Goal: Answer question/provide support

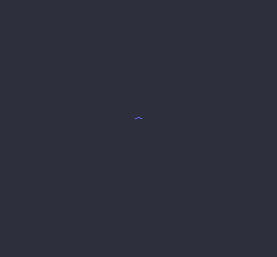
select select "7"
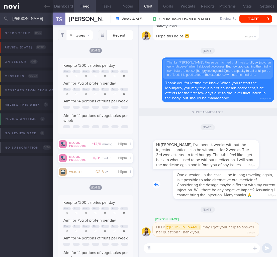
drag, startPoint x: 173, startPoint y: 194, endPoint x: 216, endPoint y: 194, distance: 43.3
click at [216, 194] on div "One question: in the case I’ll be in long traveling again, is it possible to ta…" at bounding box center [213, 184] width 121 height 29
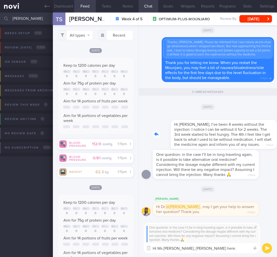
drag, startPoint x: 238, startPoint y: 141, endPoint x: 267, endPoint y: 139, distance: 29.8
click at [267, 139] on div "Hi [PERSON_NAME], I’ve been 4 weeks without the injection. I notice I can be wi…" at bounding box center [213, 130] width 121 height 35
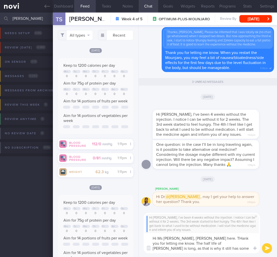
type textarea "Hi Ms [PERSON_NAME], [PERSON_NAME] here. THank you for letting me know. The hal…"
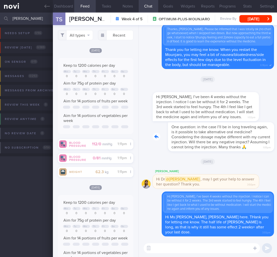
drag, startPoint x: 237, startPoint y: 153, endPoint x: 265, endPoint y: 148, distance: 28.5
click at [265, 148] on div "One question: in the case I’ll be in long traveling again, is it possible to ta…" at bounding box center [213, 136] width 121 height 29
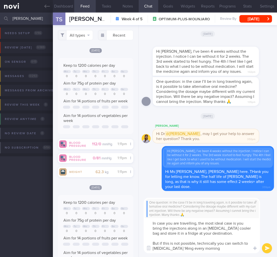
click at [179, 247] on textarea "In case you are travelling, the most ideal case is you bring the injections alo…" at bounding box center [202, 235] width 116 height 35
click at [206, 244] on textarea "In case you are travelling, the most ideal case is you bring the injections alo…" at bounding box center [202, 235] width 116 height 35
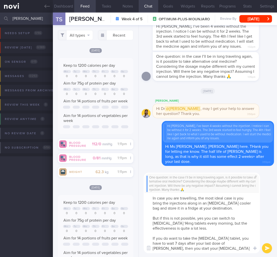
type textarea "In case you are travelling, the most ideal case is you bring the injections alo…"
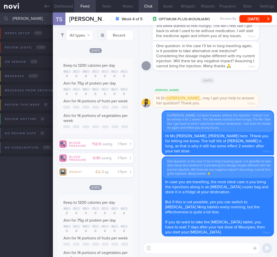
drag, startPoint x: 33, startPoint y: 20, endPoint x: -22, endPoint y: 17, distance: 55.4
click at [0, 17] on html "You are offline! Some functionality will be unavailable Patients New Users Coac…" at bounding box center [138, 128] width 277 height 257
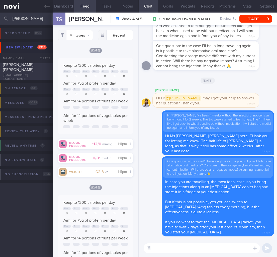
type input "[PERSON_NAME]"
click at [31, 70] on span "[PERSON_NAME] [PERSON_NAME]" at bounding box center [18, 67] width 30 height 9
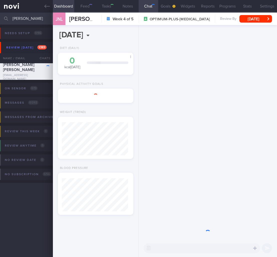
select select "8"
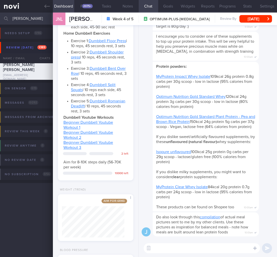
scroll to position [362, 0]
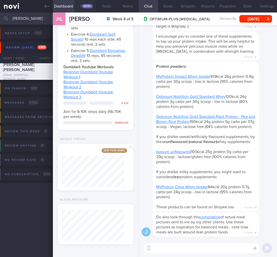
click at [91, 5] on div "2075+" at bounding box center [87, 6] width 11 height 4
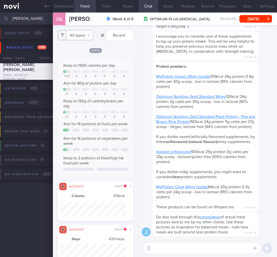
click at [82, 33] on button "All types" at bounding box center [75, 35] width 35 height 10
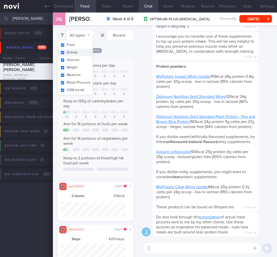
click at [77, 51] on button "Activity" at bounding box center [75, 53] width 35 height 8
checkbox input "false"
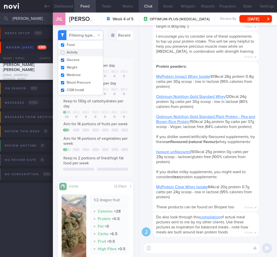
click at [100, 126] on div "Aim for 14 portions of fruits per week" at bounding box center [95, 123] width 65 height 5
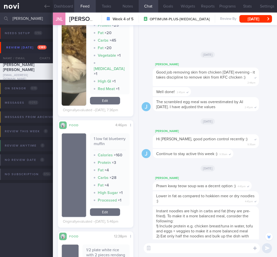
scroll to position [-16, 0]
